Goal: Task Accomplishment & Management: Manage account settings

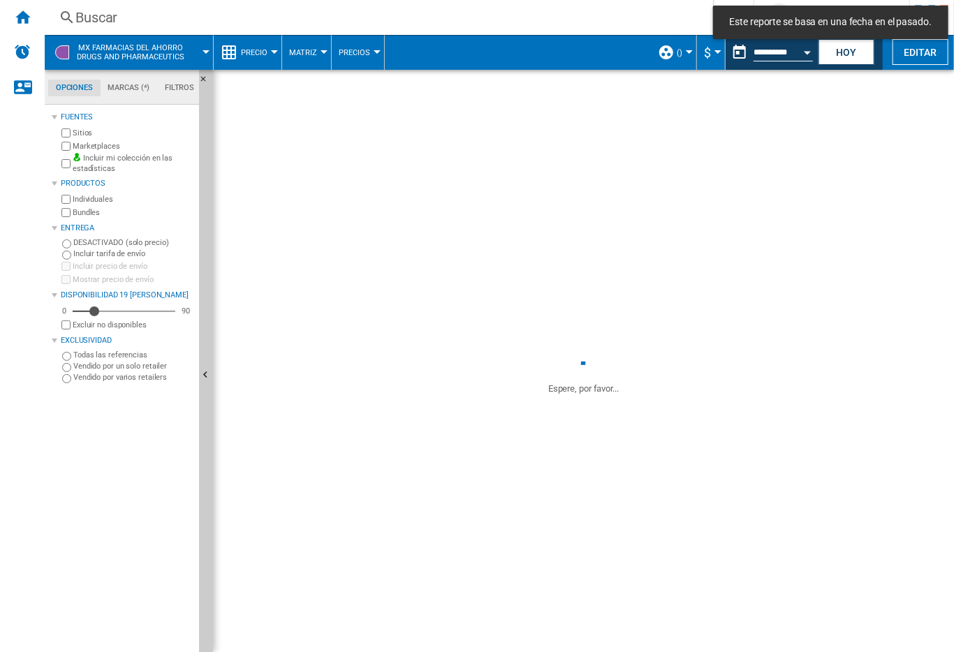
click at [764, 156] on span at bounding box center [583, 198] width 741 height 257
click at [851, 59] on button "Hoy" at bounding box center [846, 52] width 56 height 26
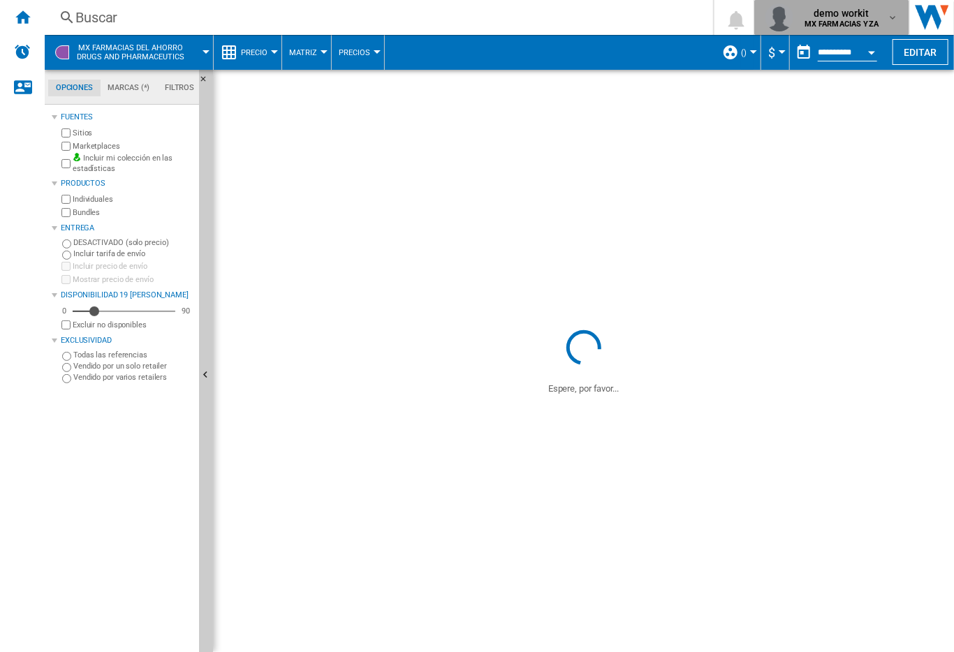
click at [896, 17] on md-icon "button" at bounding box center [892, 17] width 11 height 11
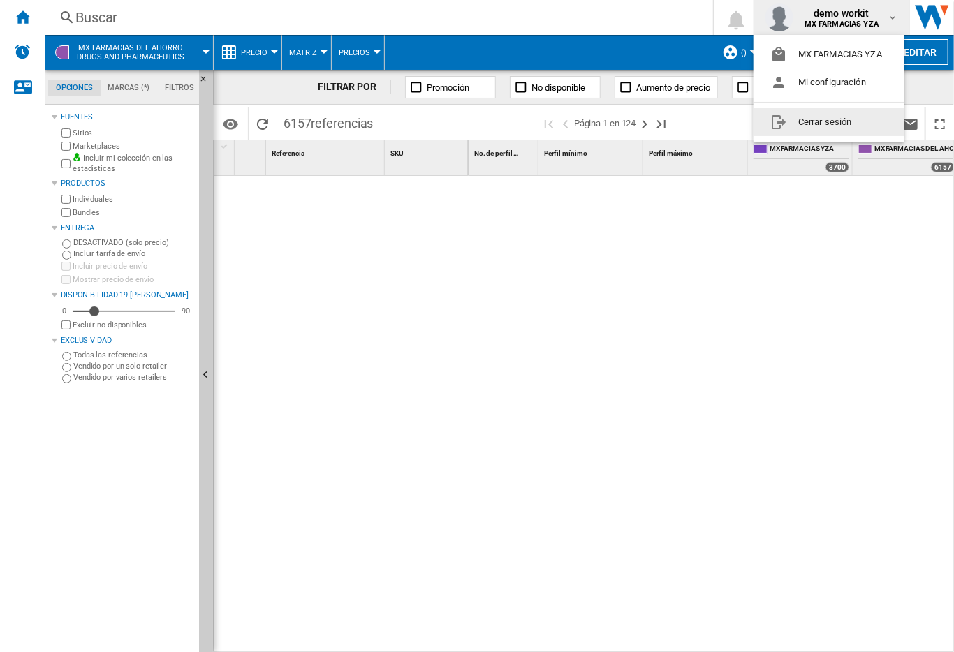
click at [822, 119] on button "Cerrar sesión" at bounding box center [828, 122] width 151 height 28
